Goal: Navigation & Orientation: Find specific page/section

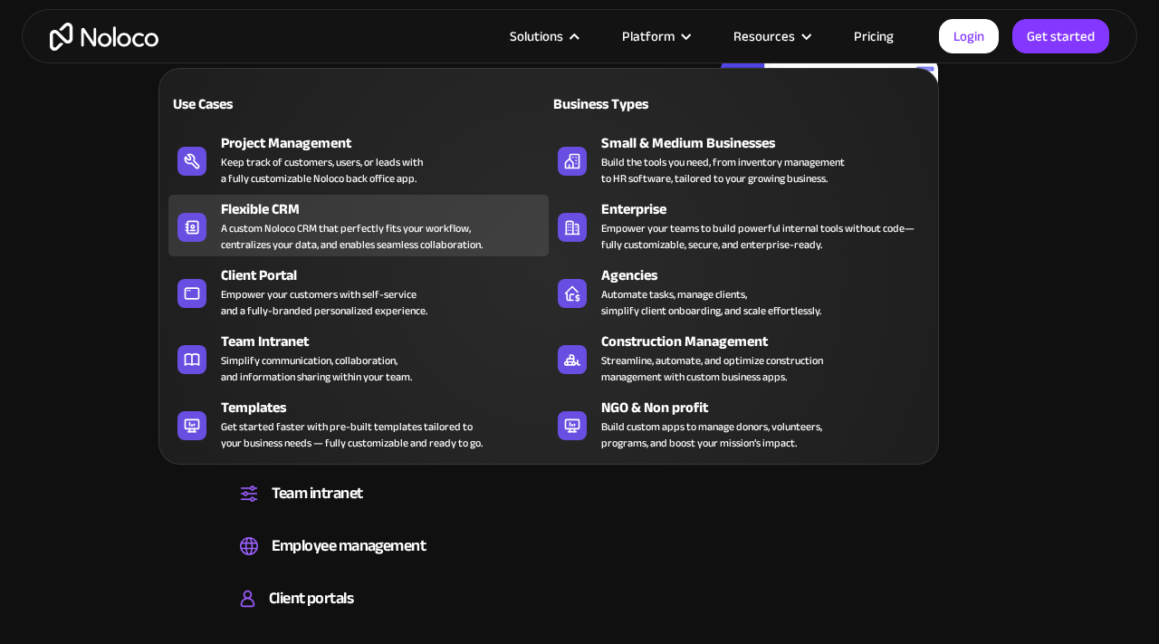
click at [436, 204] on div "Flexible CRM" at bounding box center [389, 209] width 336 height 22
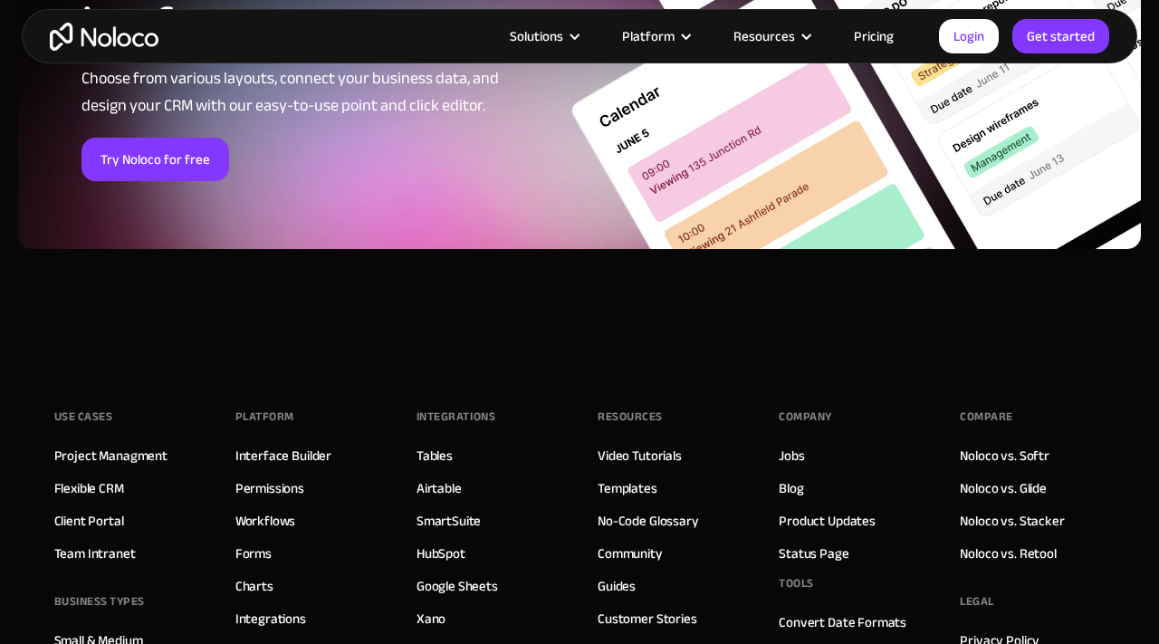
scroll to position [7488, 0]
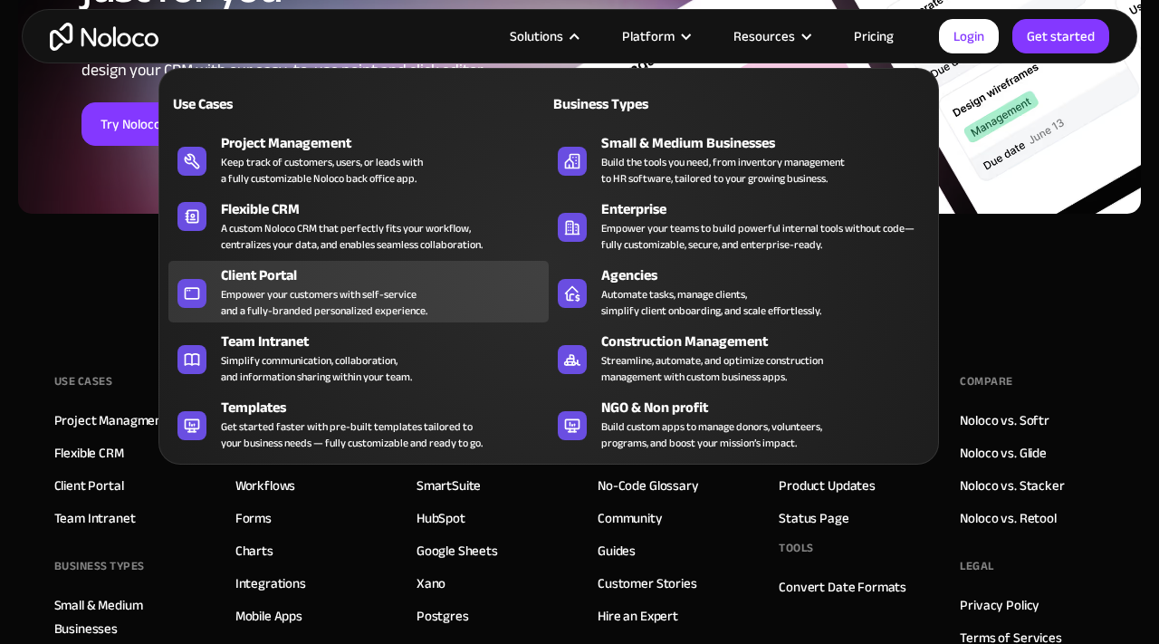
click at [489, 309] on div "Client Portal Empower your customers with self-service and a fully-branded pers…" at bounding box center [380, 291] width 319 height 54
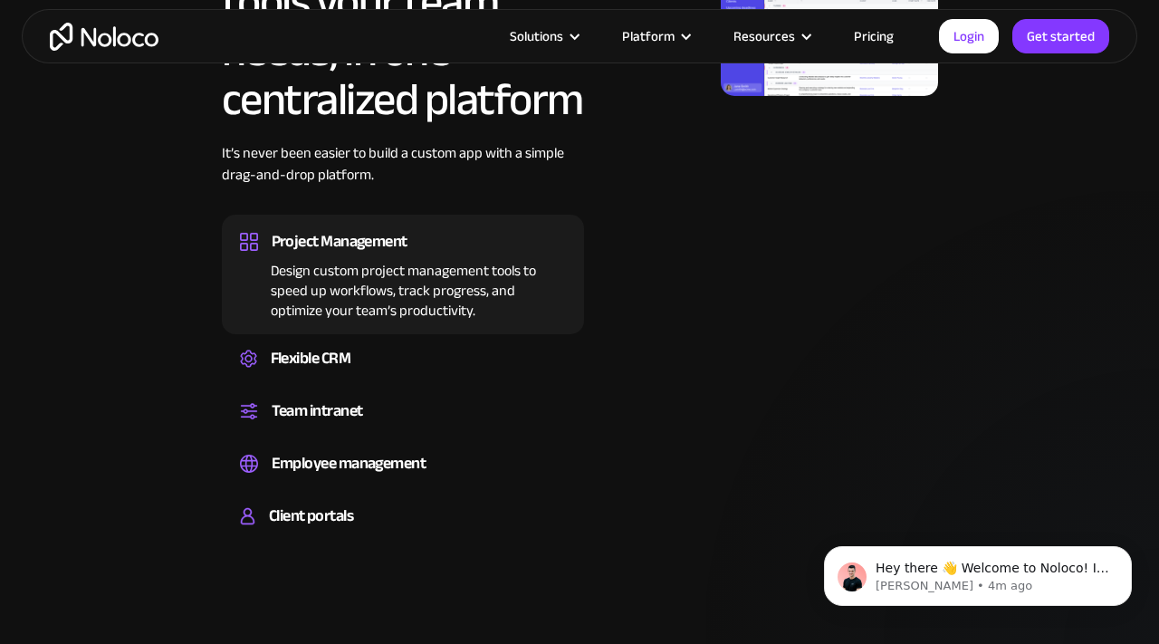
scroll to position [1225, 0]
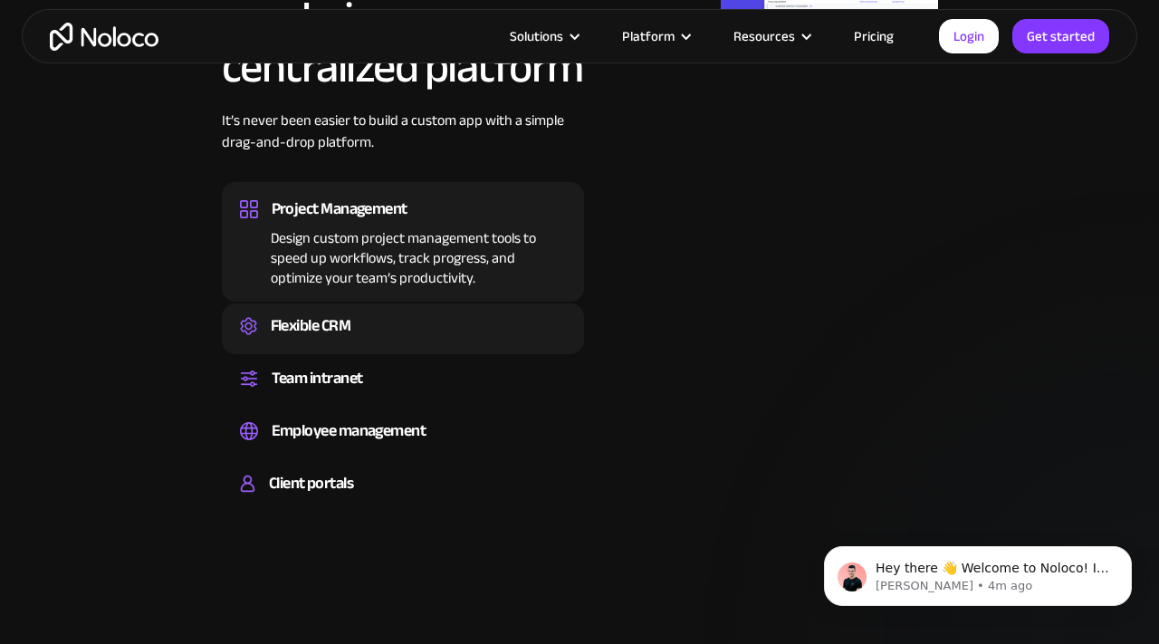
click at [453, 338] on div "Flexible CRM" at bounding box center [403, 325] width 326 height 27
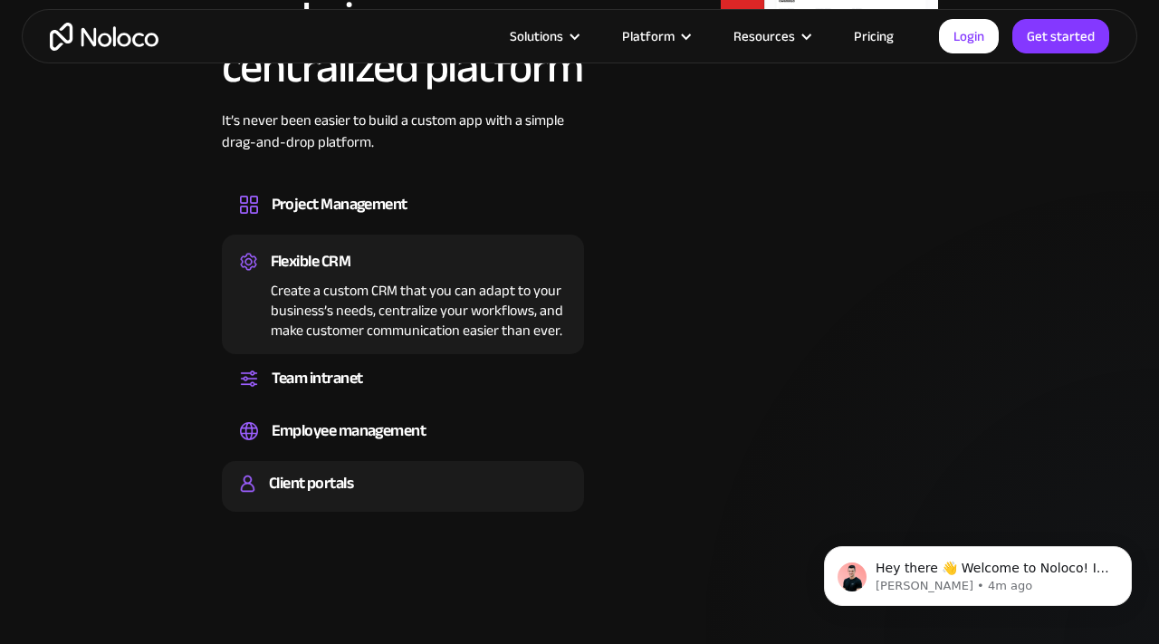
click at [388, 478] on div "Client portals" at bounding box center [403, 483] width 326 height 27
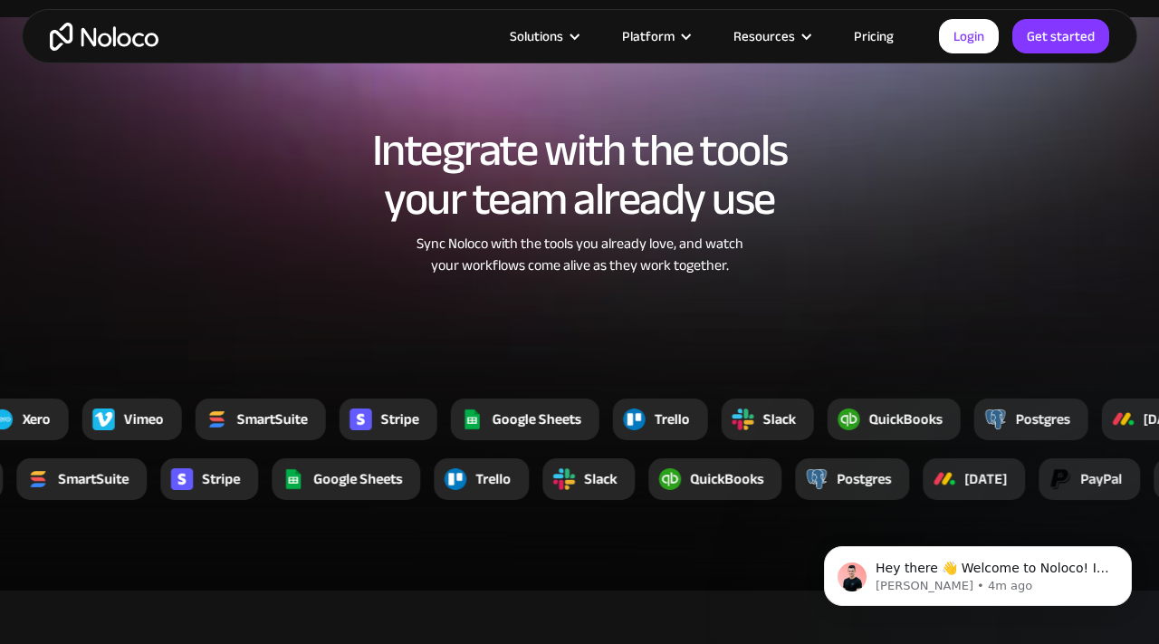
scroll to position [2650, 0]
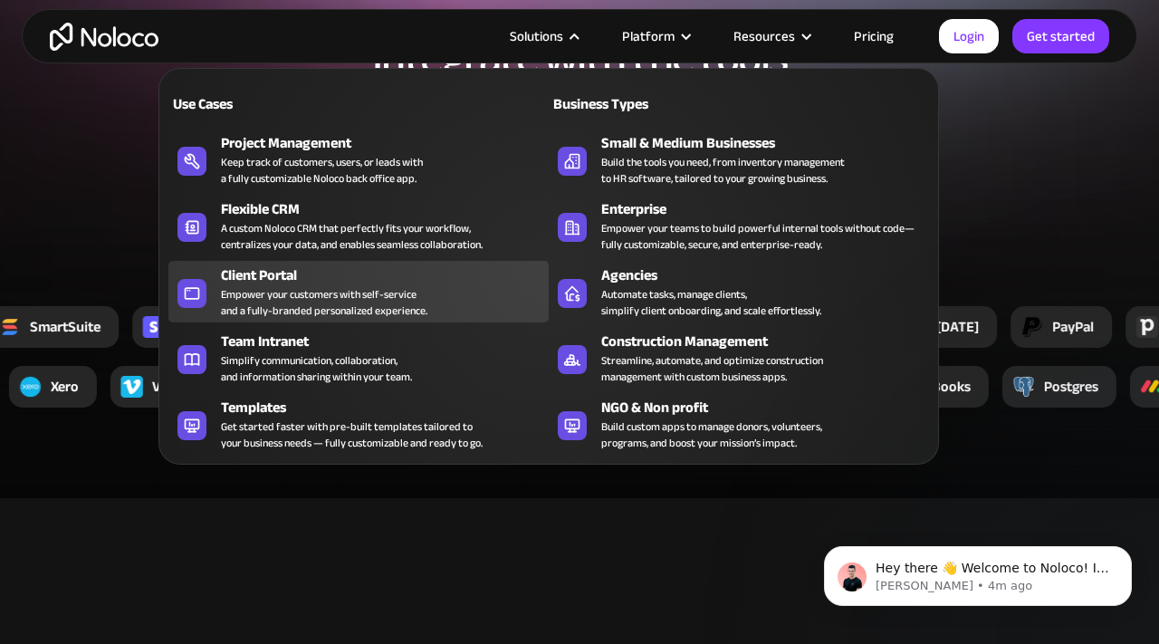
click at [352, 282] on div "Client Portal" at bounding box center [389, 275] width 336 height 22
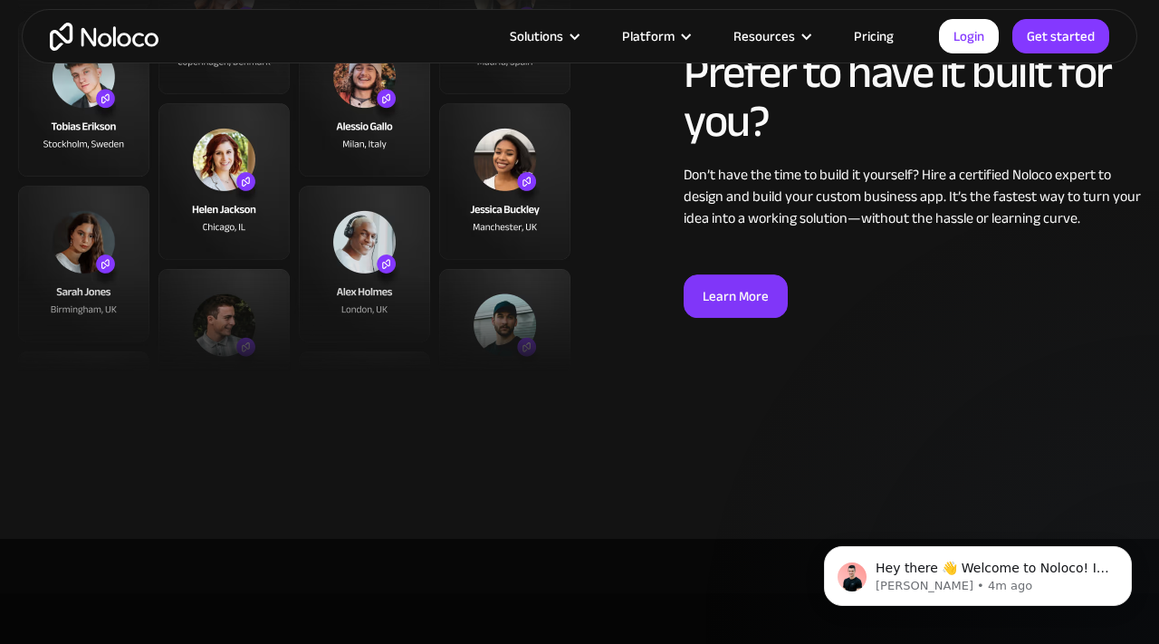
scroll to position [5411, 0]
